Goal: Task Accomplishment & Management: Use online tool/utility

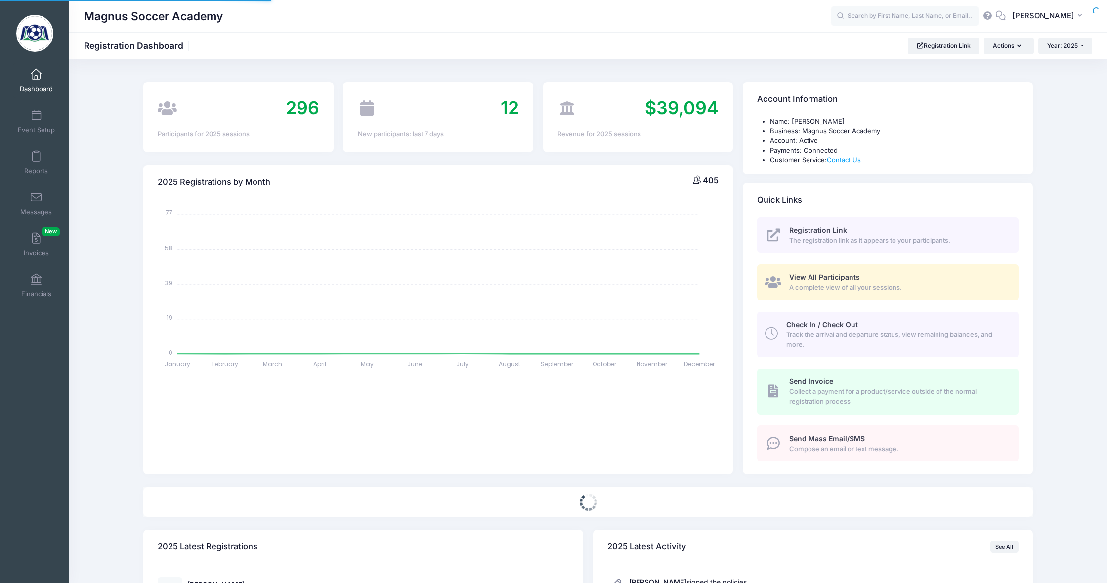
select select
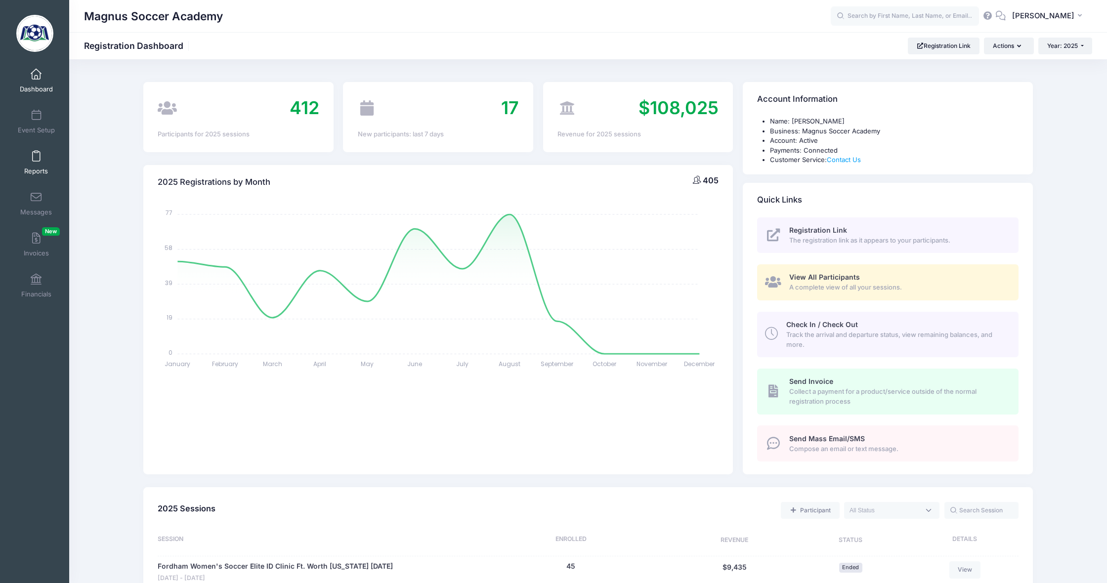
click at [36, 165] on link "Reports" at bounding box center [36, 162] width 47 height 35
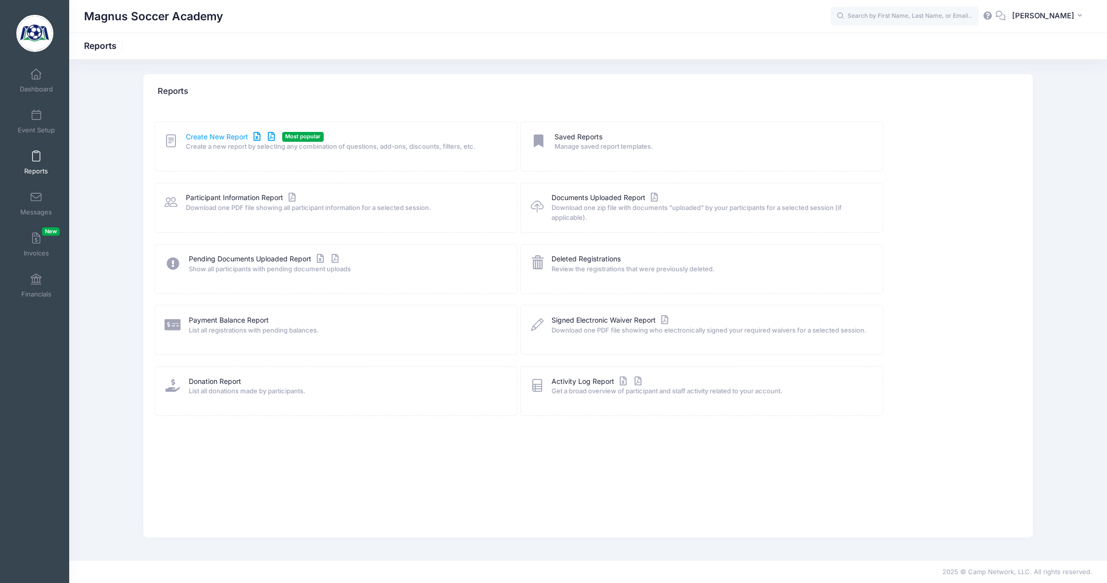
click at [218, 134] on link "Create New Report" at bounding box center [232, 137] width 92 height 10
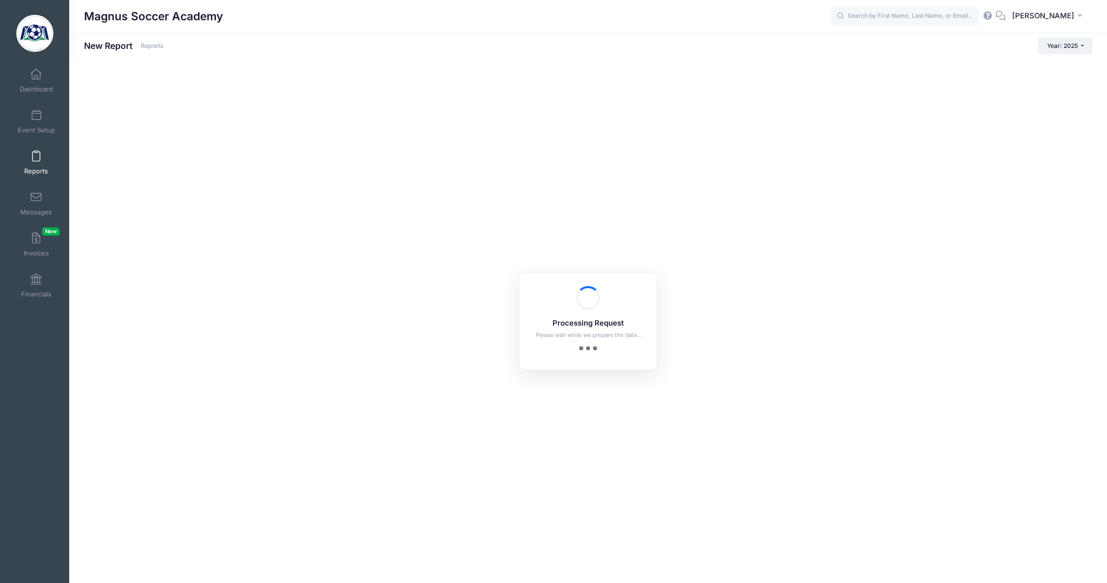
checkbox input "true"
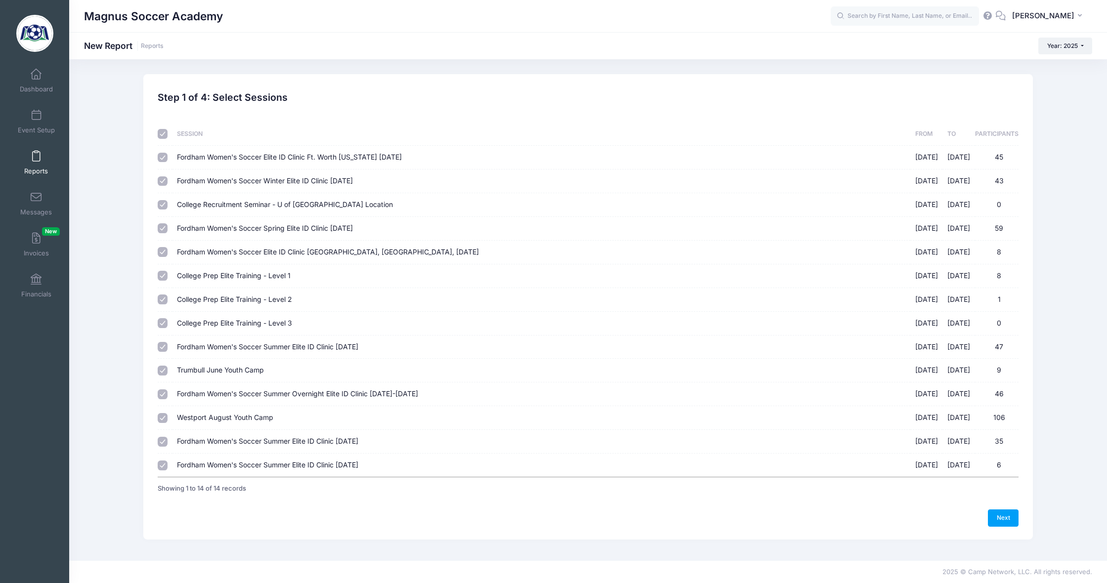
click at [161, 131] on input "checkbox" at bounding box center [163, 134] width 10 height 10
checkbox input "false"
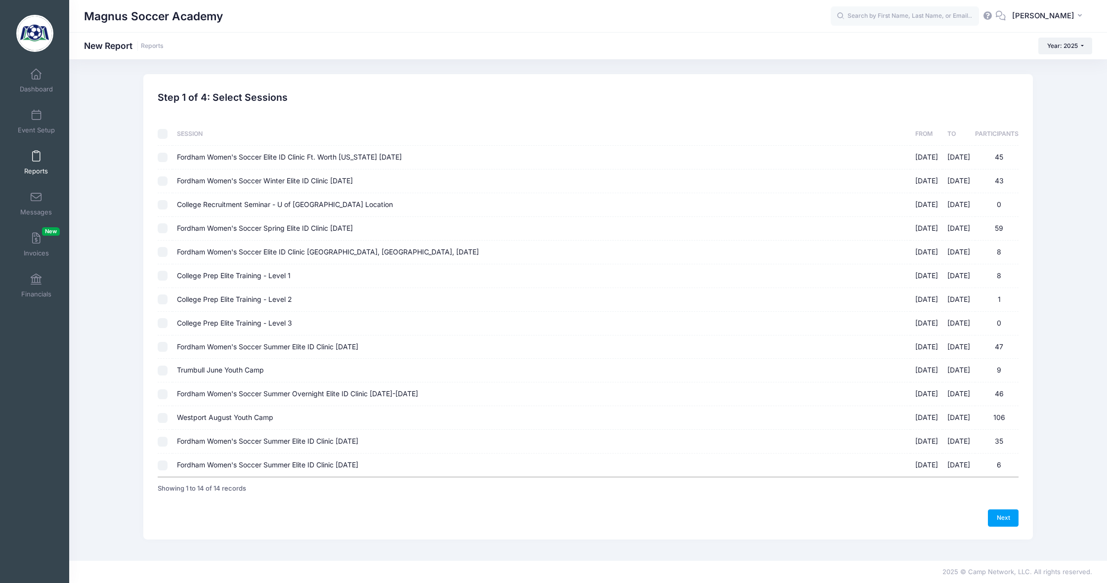
checkbox input "false"
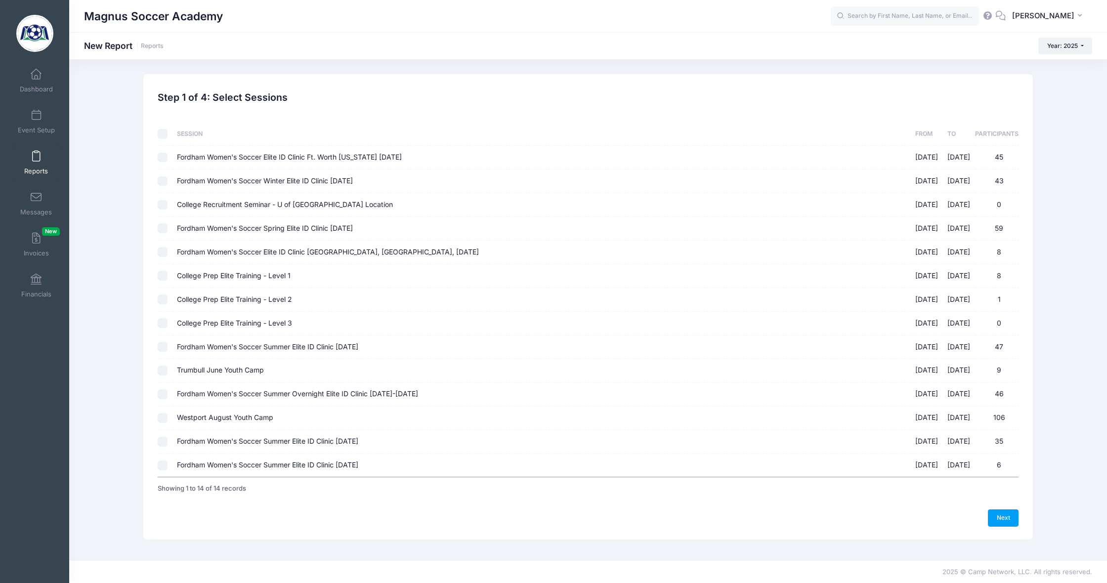
checkbox input "false"
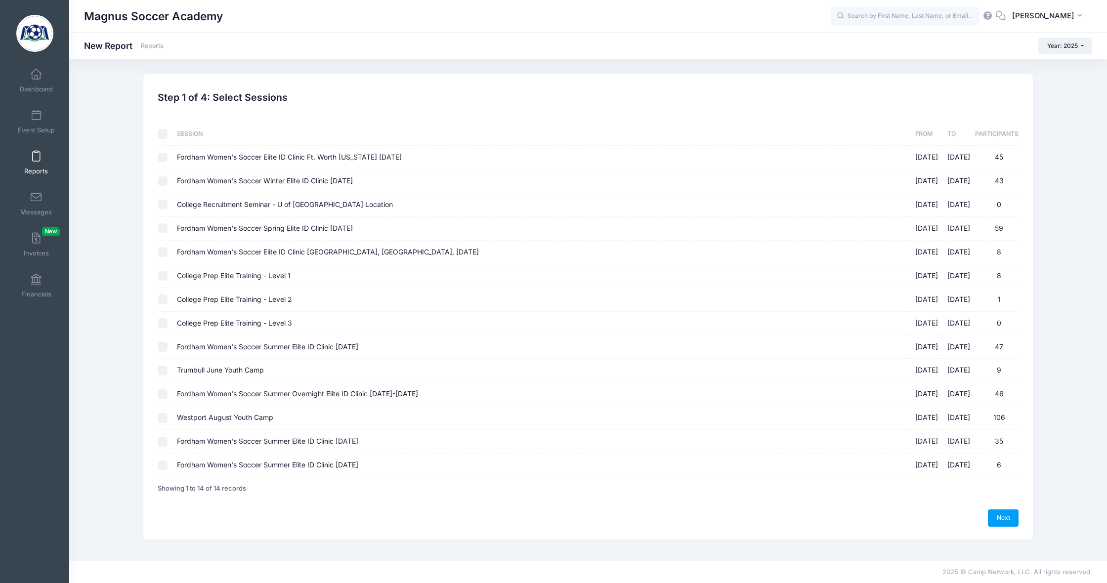
checkbox input "false"
click at [163, 438] on input "Fordham Women's Soccer Summer Elite ID Clinic September 14th, 2025 09/14/2025 -…" at bounding box center [163, 442] width 10 height 10
checkbox input "true"
click at [1012, 509] on link "Next" at bounding box center [1002, 517] width 31 height 17
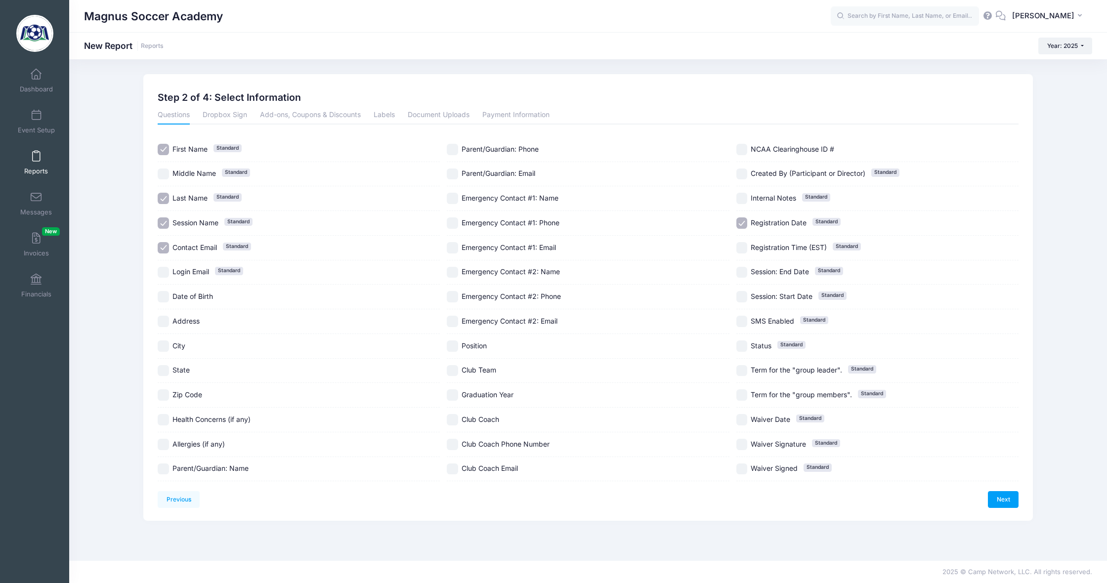
scroll to position [0, 0]
click at [166, 223] on input "Session Name Standard" at bounding box center [163, 222] width 11 height 11
checkbox input "false"
click at [164, 347] on input "City" at bounding box center [163, 345] width 11 height 11
checkbox input "true"
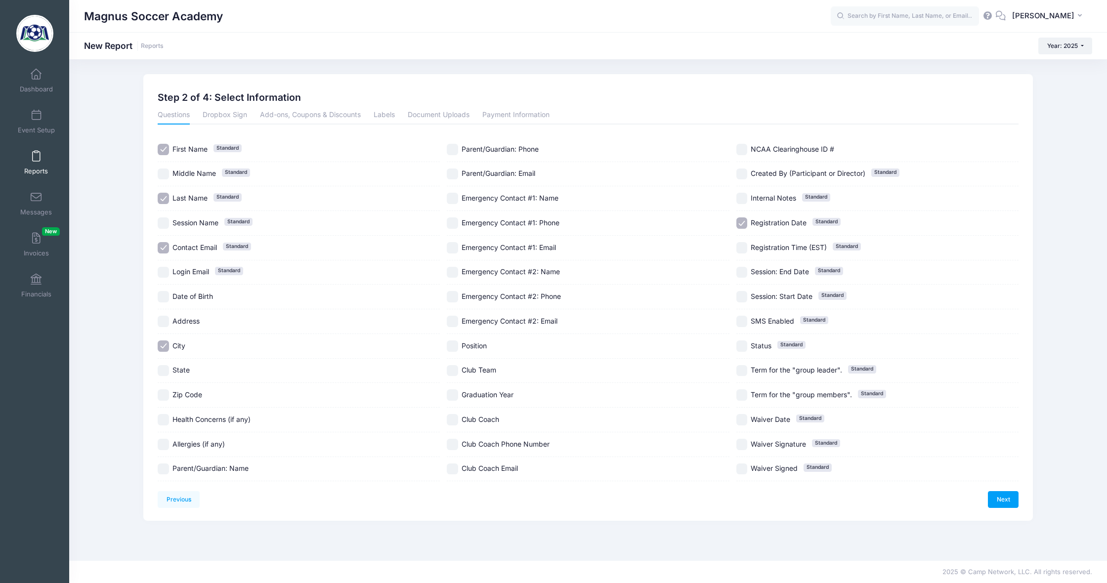
click at [164, 372] on input "State" at bounding box center [163, 370] width 11 height 11
checkbox input "true"
click at [454, 173] on input "Parent/Guardian: Email" at bounding box center [452, 173] width 11 height 11
checkbox input "true"
click at [165, 273] on input "Login Email Standard" at bounding box center [163, 272] width 11 height 11
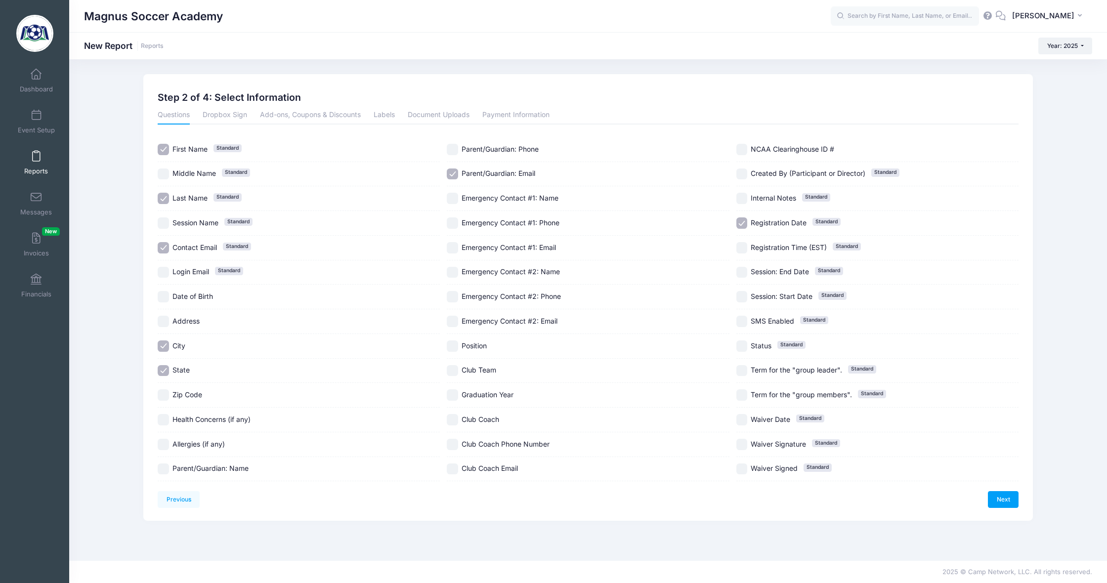
checkbox input "true"
drag, startPoint x: 450, startPoint y: 345, endPoint x: 451, endPoint y: 354, distance: 8.9
click at [450, 346] on input "Position" at bounding box center [452, 345] width 11 height 11
checkbox input "true"
drag, startPoint x: 451, startPoint y: 368, endPoint x: 453, endPoint y: 378, distance: 10.7
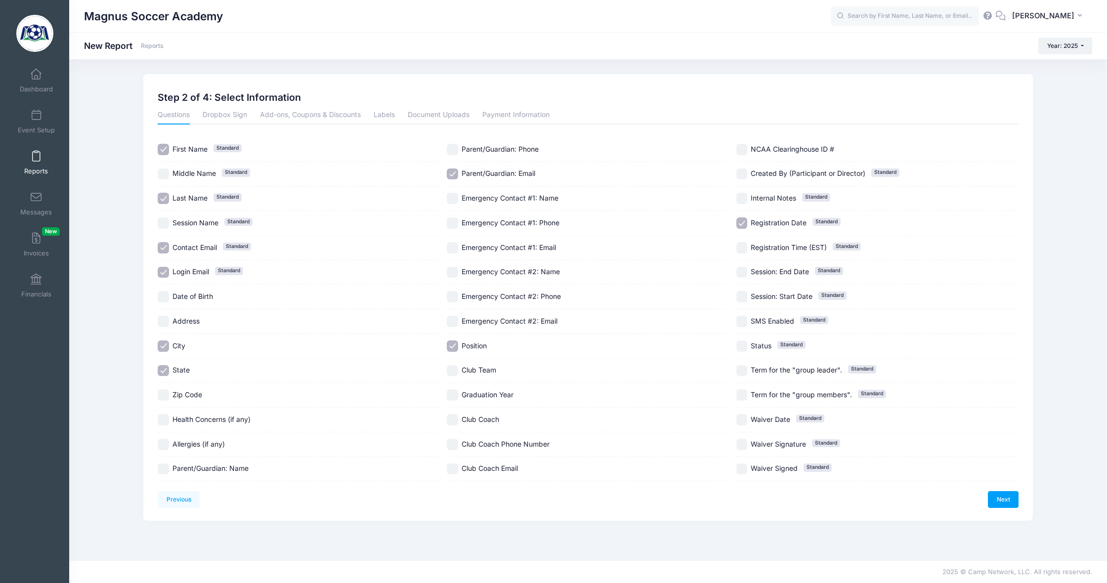
click at [451, 369] on input "Club Team" at bounding box center [452, 370] width 11 height 11
checkbox input "true"
click at [454, 398] on input "Graduation Year" at bounding box center [452, 394] width 11 height 11
checkbox input "true"
click at [757, 220] on span "Registration Date" at bounding box center [778, 222] width 56 height 8
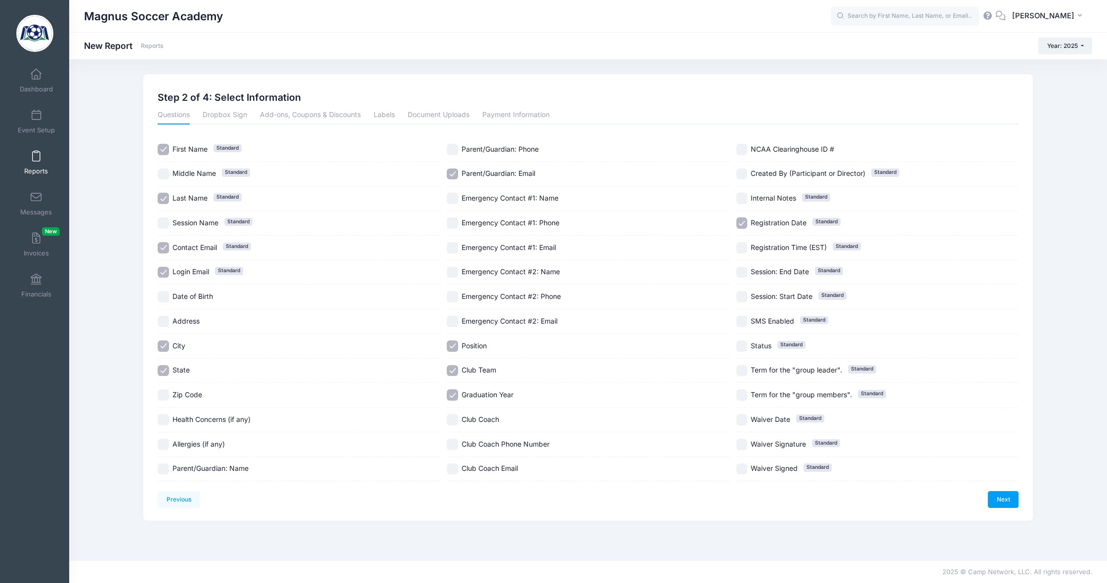
checkbox input "false"
click at [994, 497] on link "Next" at bounding box center [1002, 499] width 31 height 17
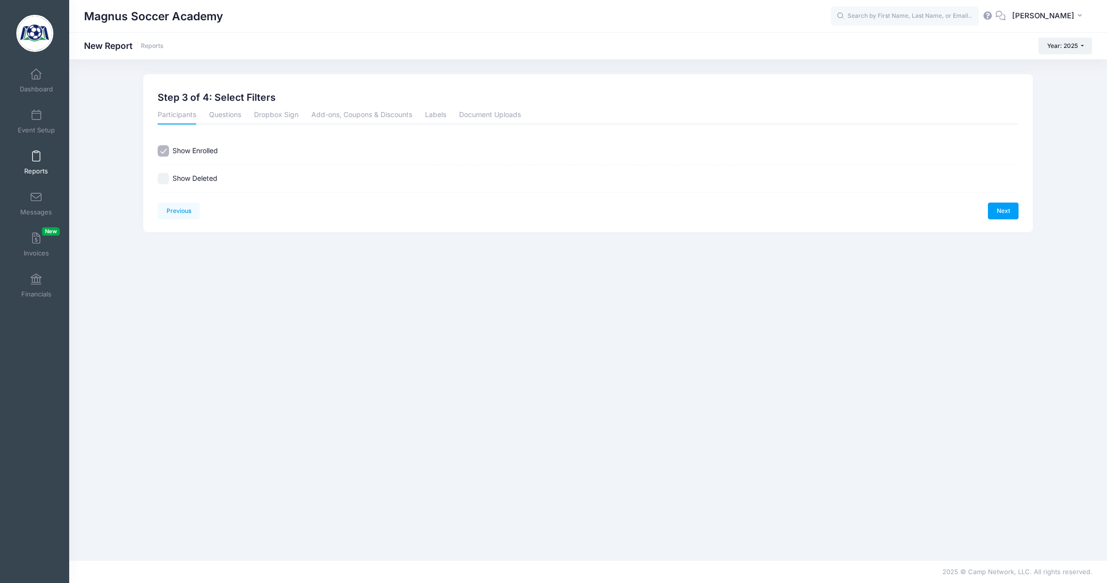
scroll to position [0, 0]
click at [1002, 211] on link "Next" at bounding box center [1002, 211] width 31 height 17
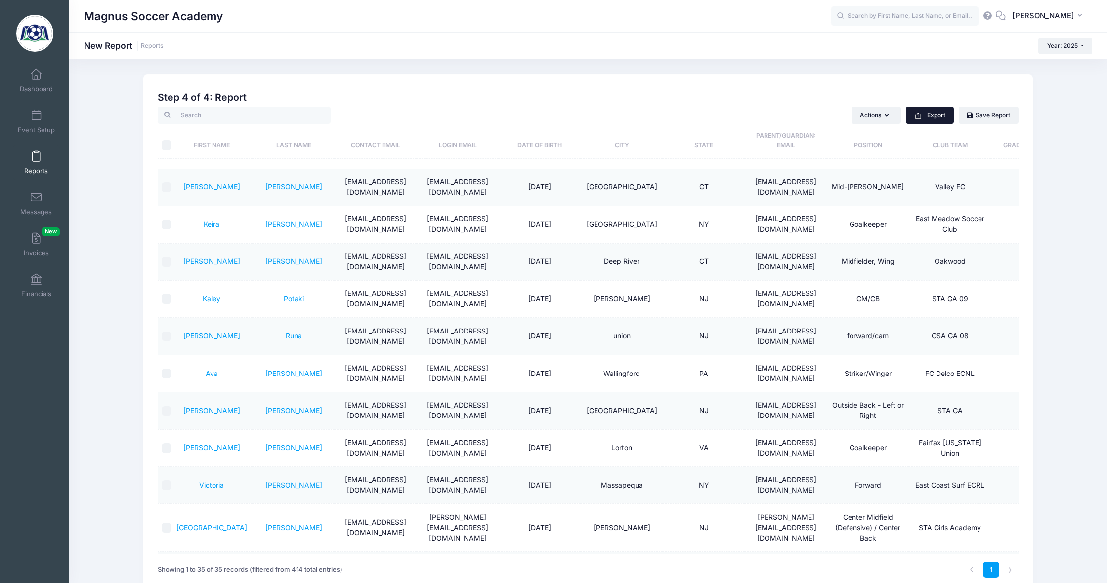
click at [926, 113] on button "Export" at bounding box center [929, 115] width 48 height 17
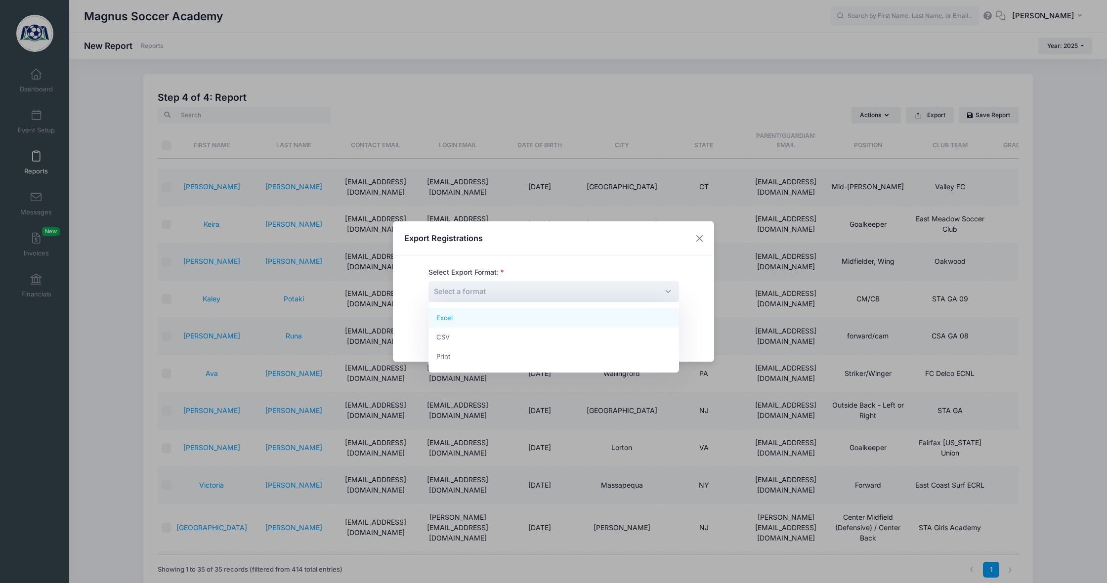
click at [504, 289] on span "Select a format" at bounding box center [553, 291] width 250 height 21
drag, startPoint x: 471, startPoint y: 320, endPoint x: 500, endPoint y: 334, distance: 32.9
select select "excel"
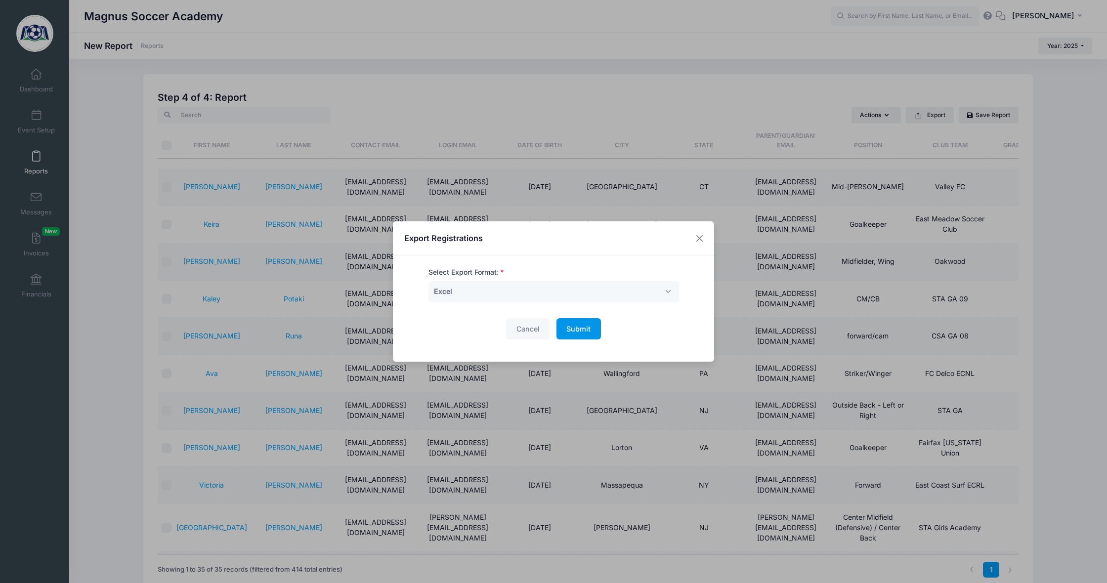
click at [584, 328] on span "Submit" at bounding box center [578, 329] width 24 height 8
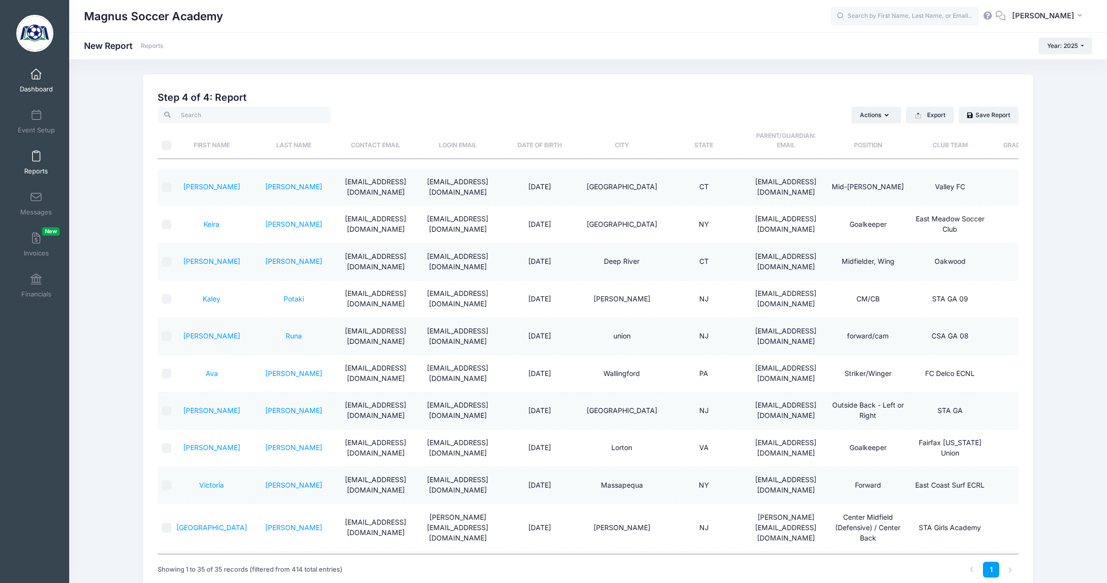
click at [47, 79] on link "Dashboard" at bounding box center [36, 80] width 47 height 35
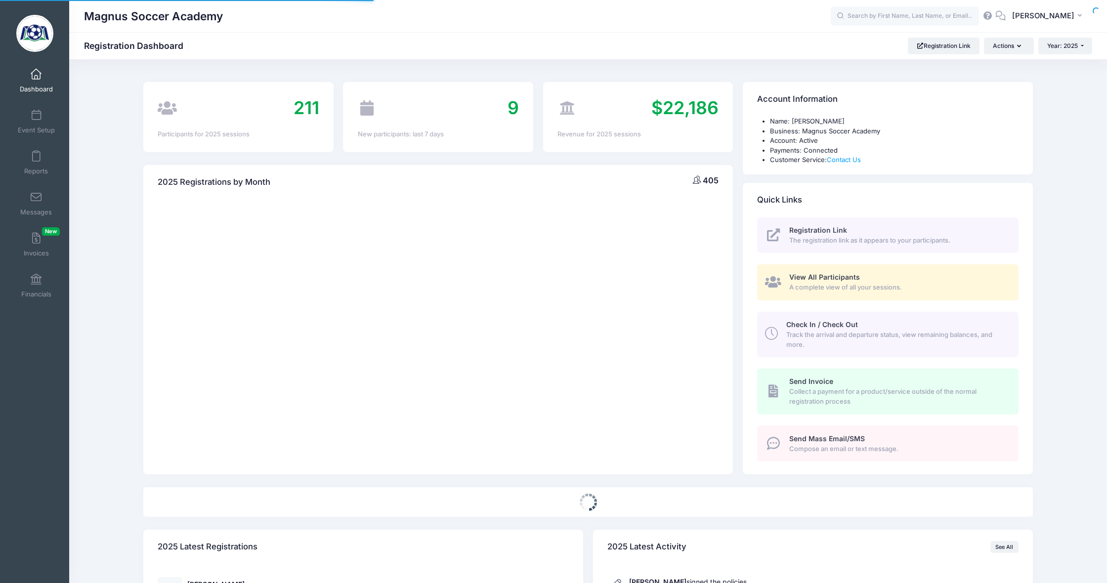
select select
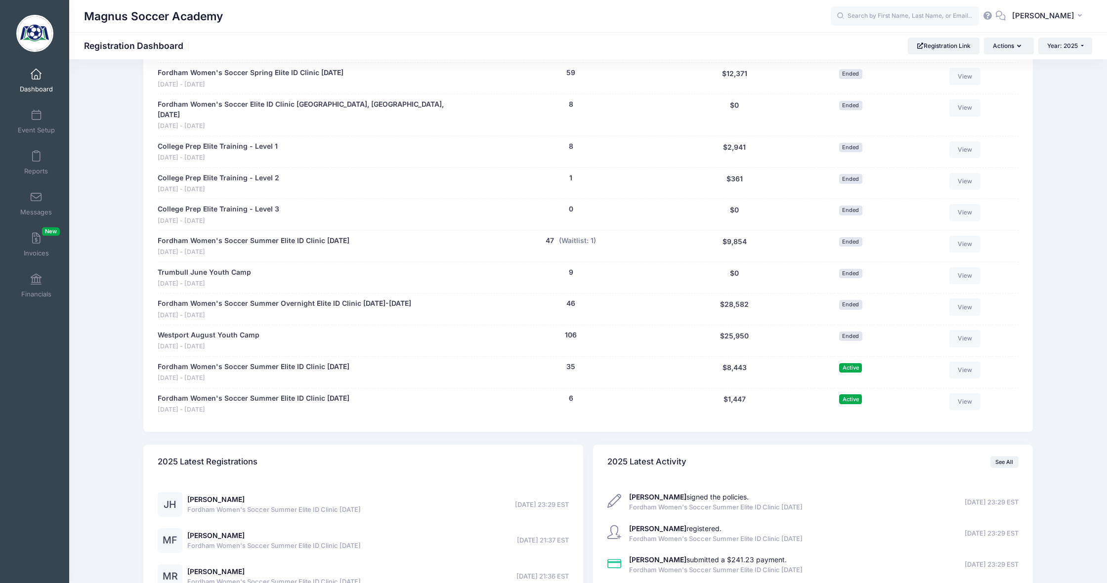
scroll to position [589, 0]
